Goal: Find specific page/section: Find specific page/section

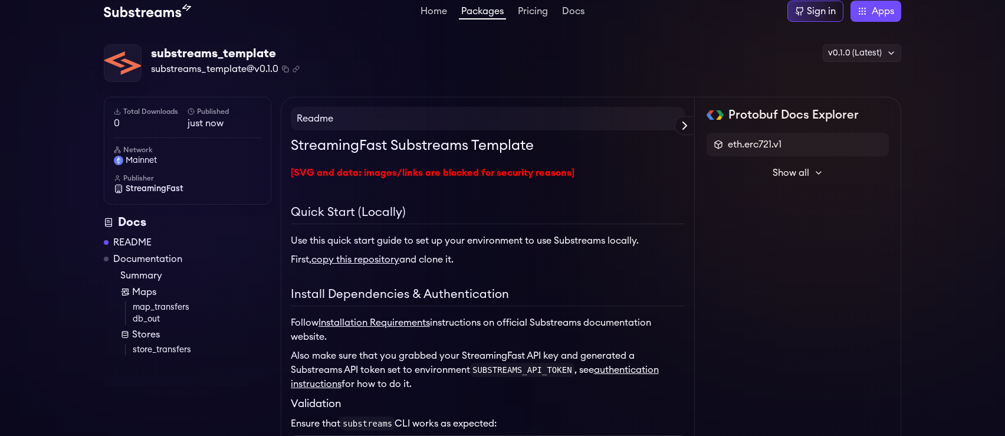
scroll to position [6, 0]
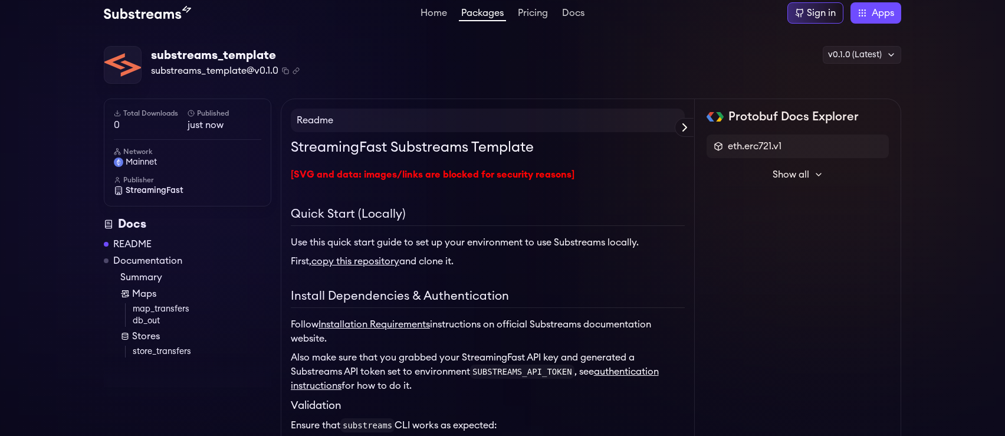
drag, startPoint x: 579, startPoint y: 176, endPoint x: 364, endPoint y: 191, distance: 215.2
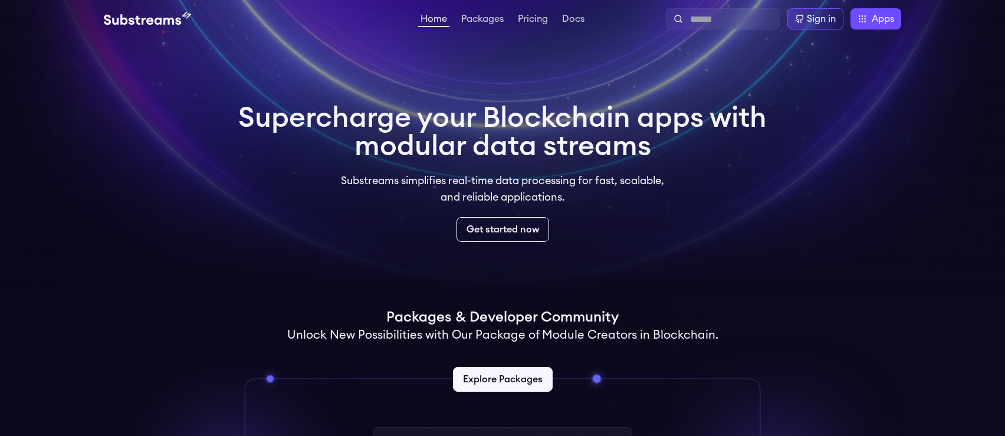
click at [734, 26] on div at bounding box center [723, 18] width 114 height 21
click at [709, 20] on input "text" at bounding box center [732, 19] width 85 height 14
